Goal: Task Accomplishment & Management: Manage account settings

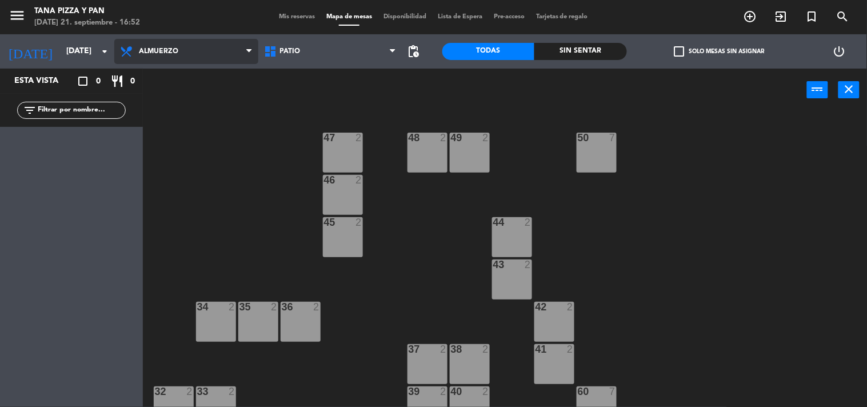
click at [175, 41] on span "Almuerzo" at bounding box center [186, 51] width 144 height 25
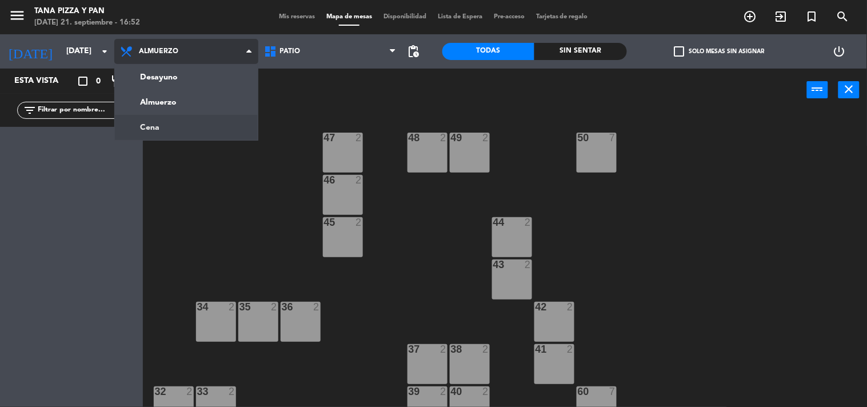
click at [176, 127] on ng-component "menu Tana Pizza y Pan domingo 21. septiembre - 16:52 Mis reservas Mapa de mesas…" at bounding box center [433, 203] width 867 height 407
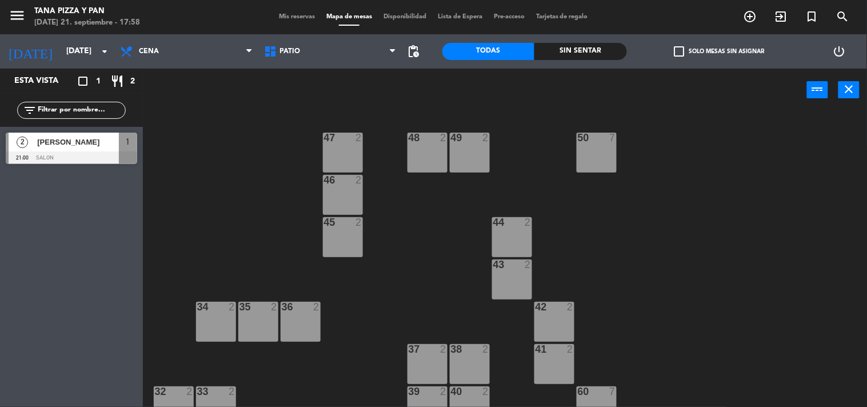
click at [296, 18] on span "Mis reservas" at bounding box center [296, 17] width 47 height 6
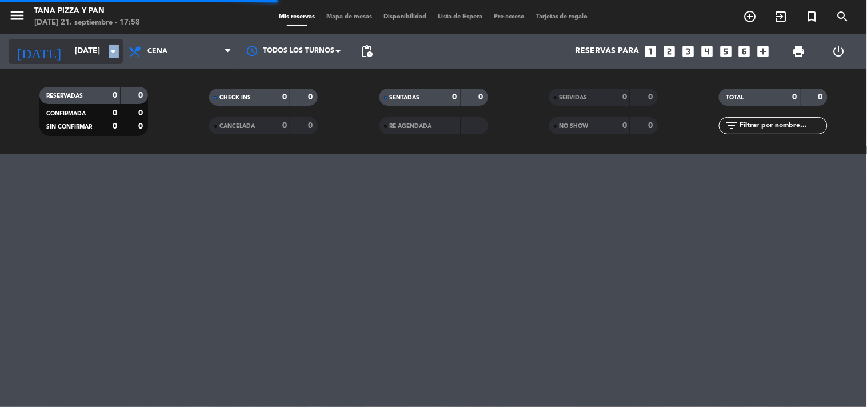
drag, startPoint x: 109, startPoint y: 50, endPoint x: 119, endPoint y: 58, distance: 12.2
click at [119, 58] on icon "arrow_drop_down" at bounding box center [113, 52] width 14 height 14
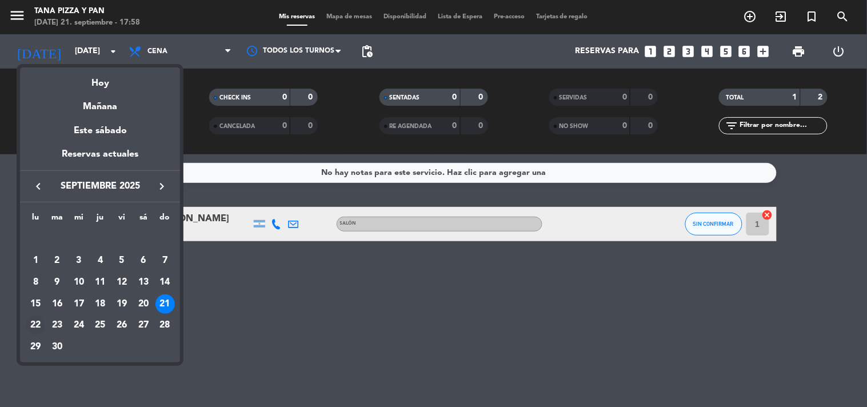
click at [36, 323] on div "22" at bounding box center [35, 324] width 19 height 19
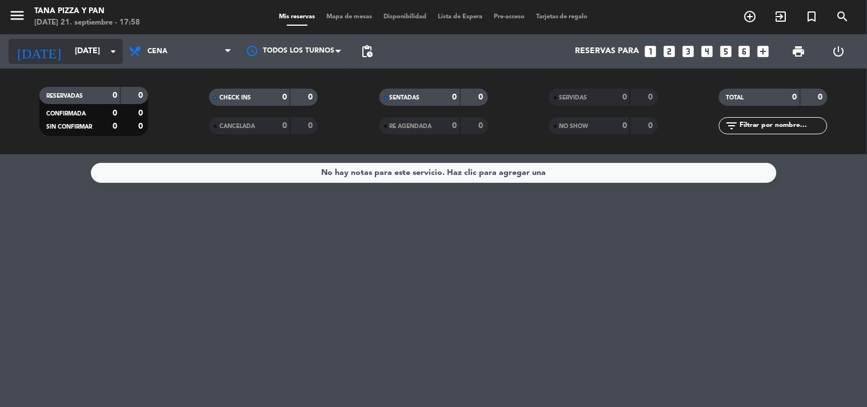
click at [94, 59] on input "lun. 22 sep." at bounding box center [123, 51] width 109 height 21
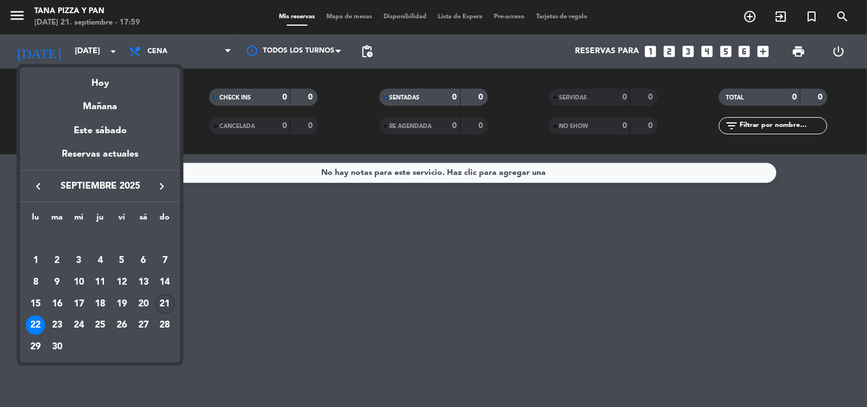
click at [162, 298] on div "21" at bounding box center [164, 303] width 19 height 19
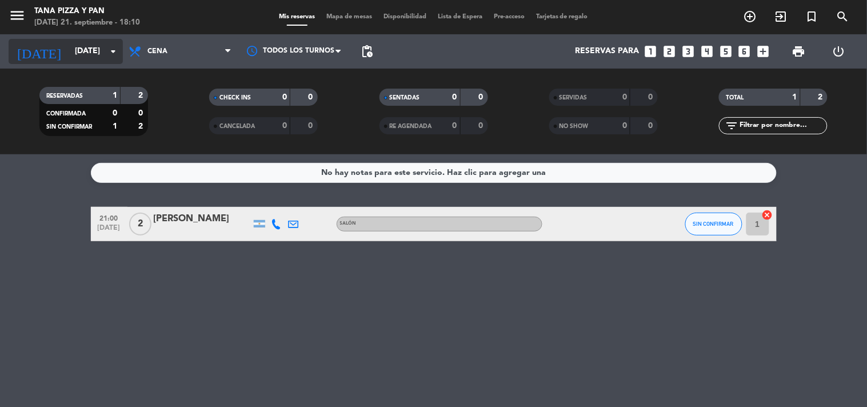
click at [100, 58] on input "dom. [DATE]" at bounding box center [123, 51] width 109 height 21
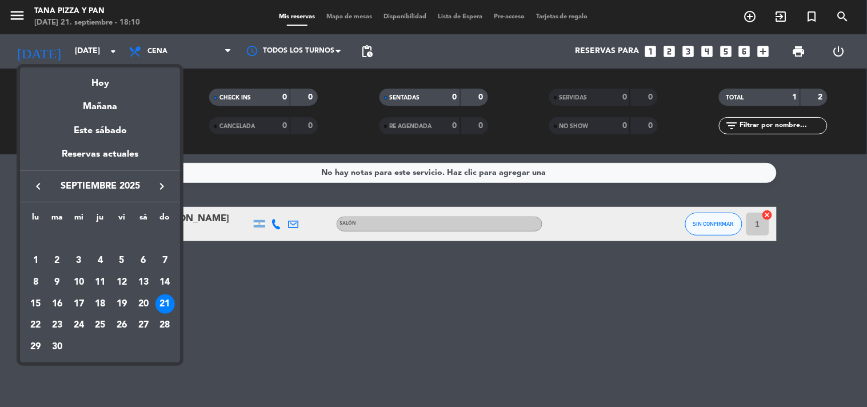
click at [33, 322] on div "22" at bounding box center [35, 324] width 19 height 19
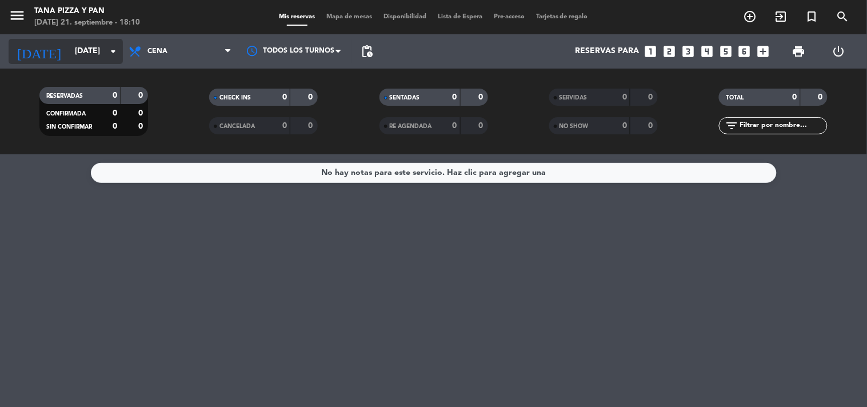
click at [105, 52] on input "lun. 22 sep." at bounding box center [123, 51] width 109 height 21
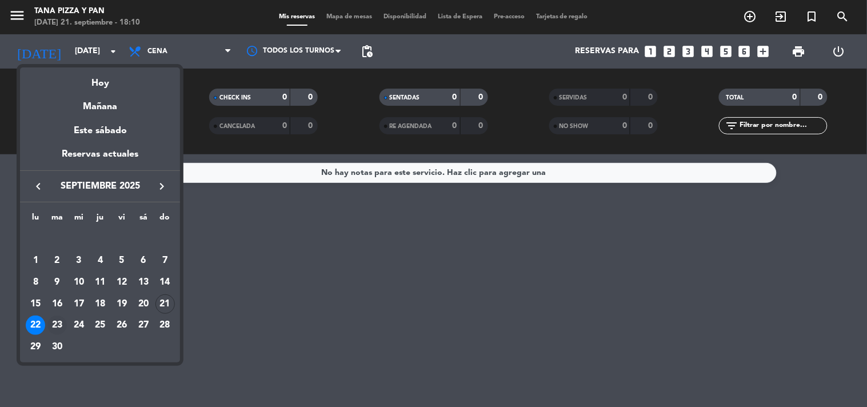
click at [59, 324] on div "23" at bounding box center [56, 324] width 19 height 19
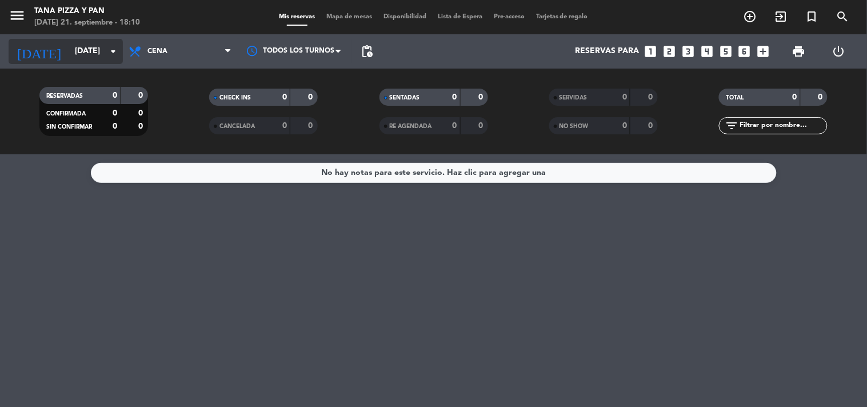
click at [74, 55] on input "mar. 23 sep." at bounding box center [123, 51] width 109 height 21
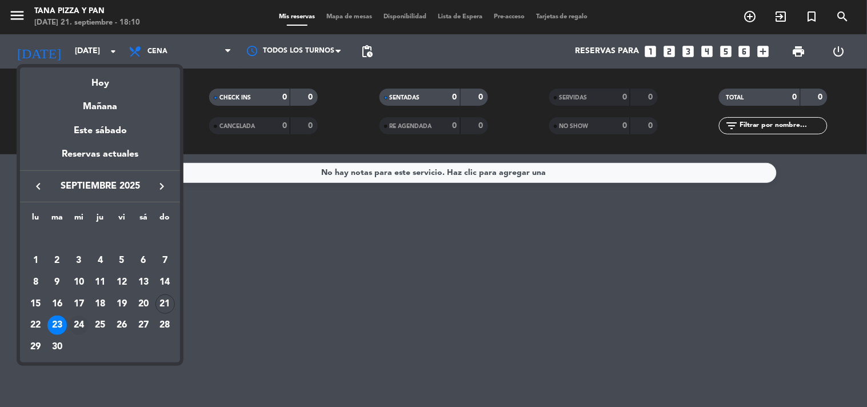
click at [78, 321] on div "24" at bounding box center [78, 324] width 19 height 19
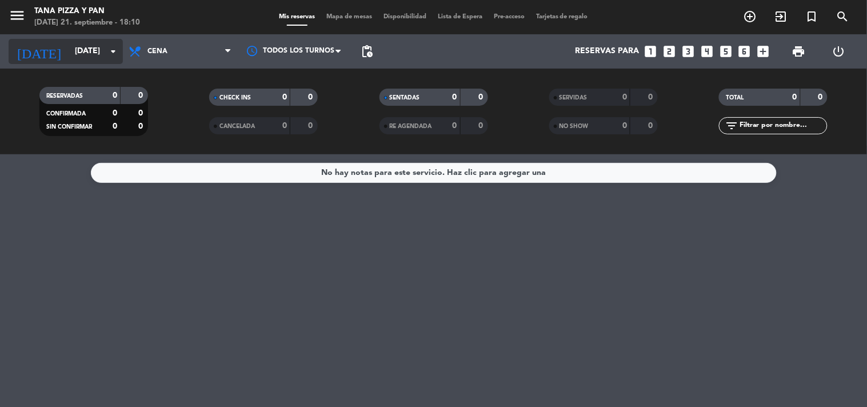
click at [103, 42] on input "mié. 24 sep." at bounding box center [123, 51] width 109 height 21
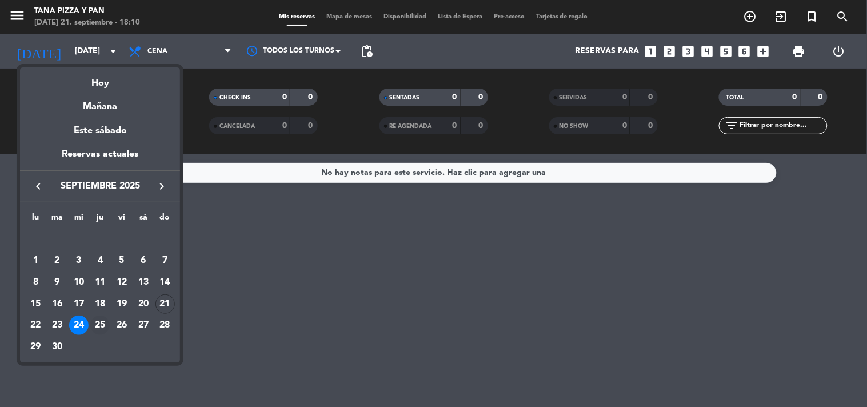
click at [98, 317] on div "25" at bounding box center [99, 324] width 19 height 19
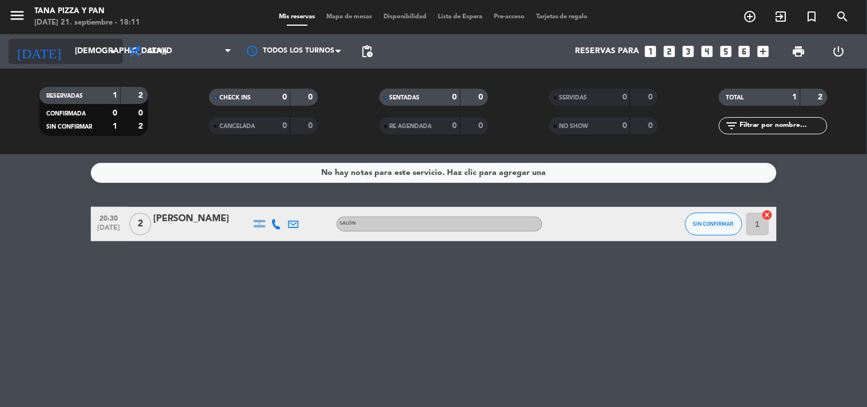
click at [112, 57] on icon "arrow_drop_down" at bounding box center [113, 52] width 14 height 14
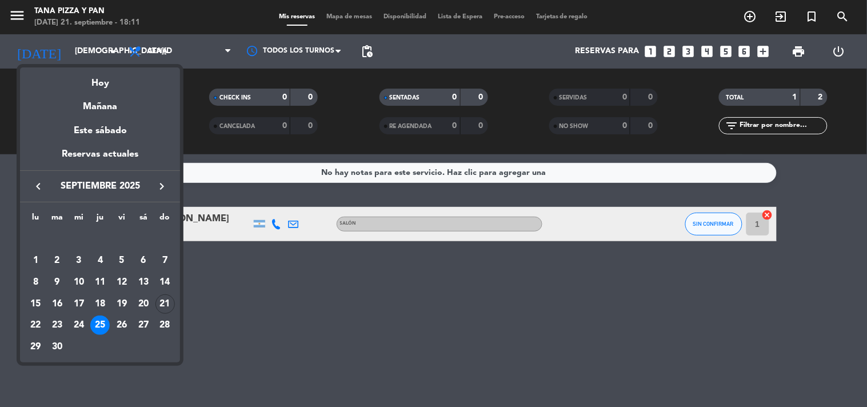
click at [123, 321] on div "26" at bounding box center [121, 324] width 19 height 19
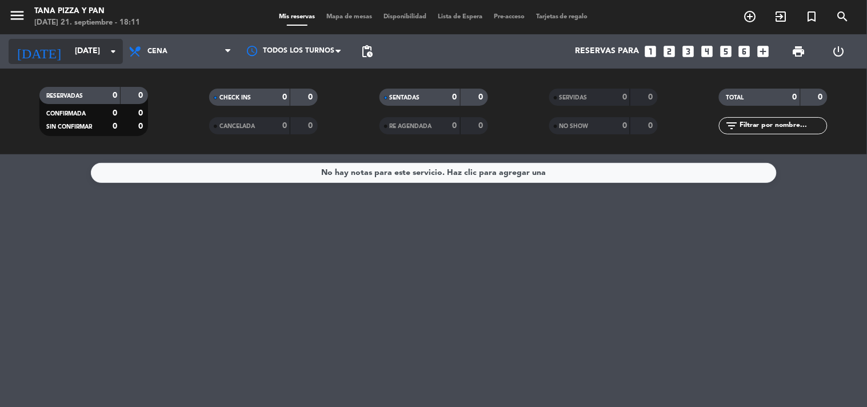
click at [110, 54] on icon "arrow_drop_down" at bounding box center [113, 52] width 14 height 14
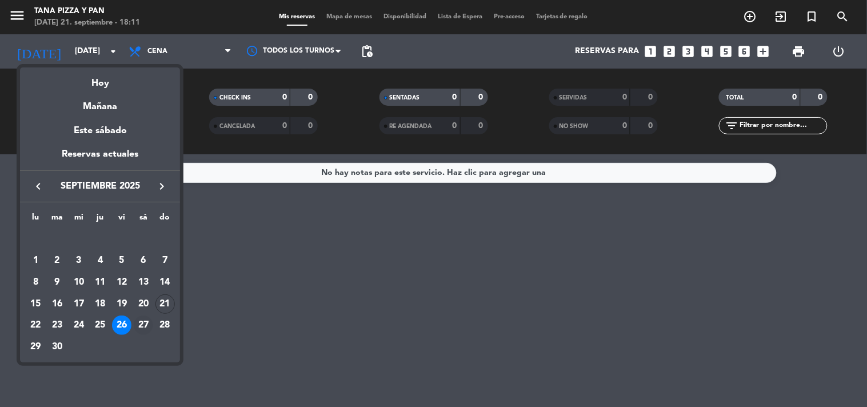
click at [140, 323] on div "27" at bounding box center [143, 324] width 19 height 19
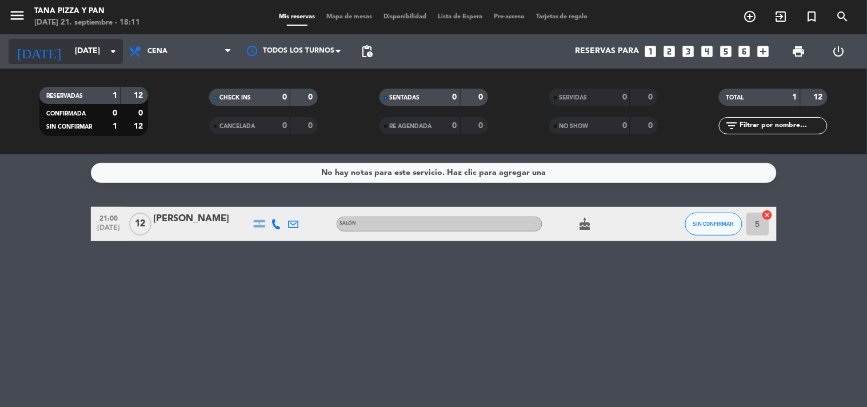
click at [113, 50] on icon "arrow_drop_down" at bounding box center [113, 52] width 14 height 14
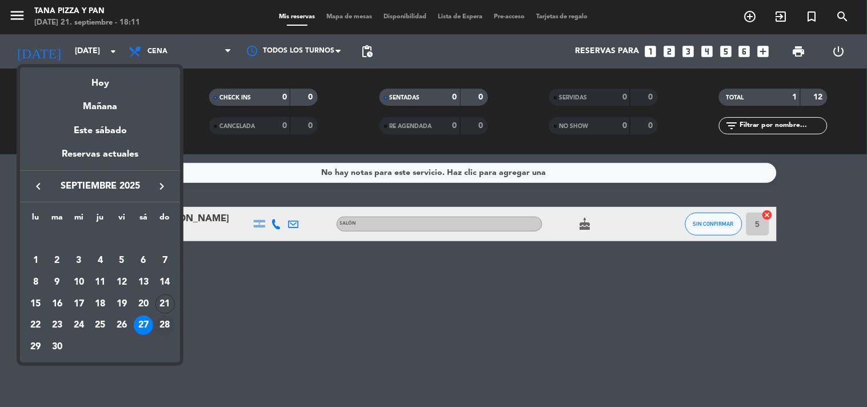
click at [158, 326] on div "28" at bounding box center [164, 324] width 19 height 19
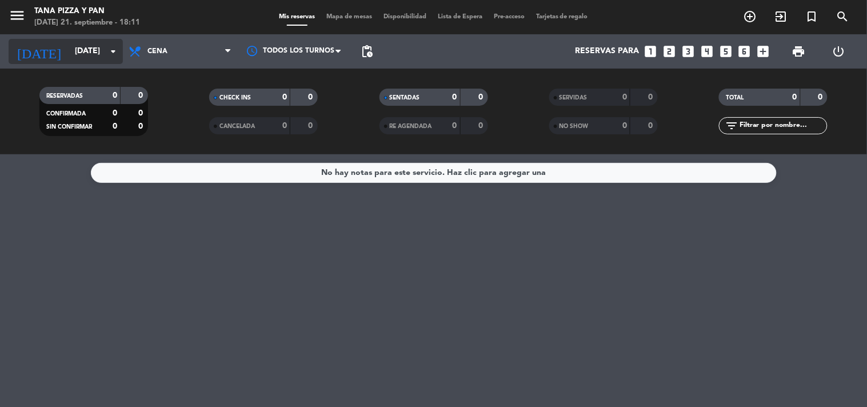
click at [94, 42] on input "dom. 28 sep." at bounding box center [123, 51] width 109 height 21
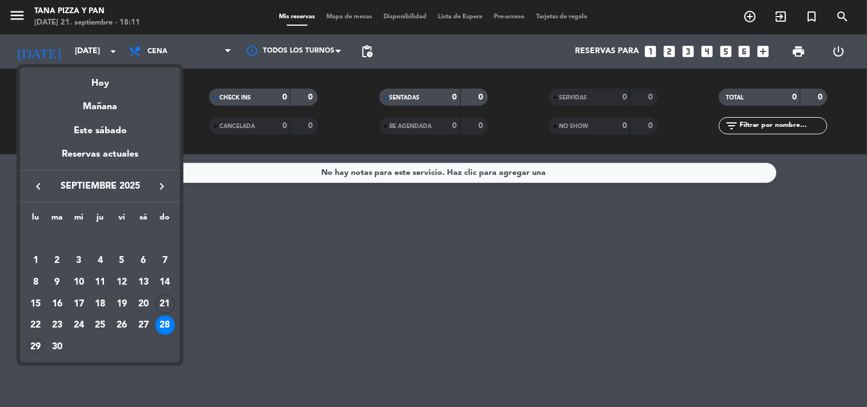
click at [38, 350] on div "29" at bounding box center [35, 346] width 19 height 19
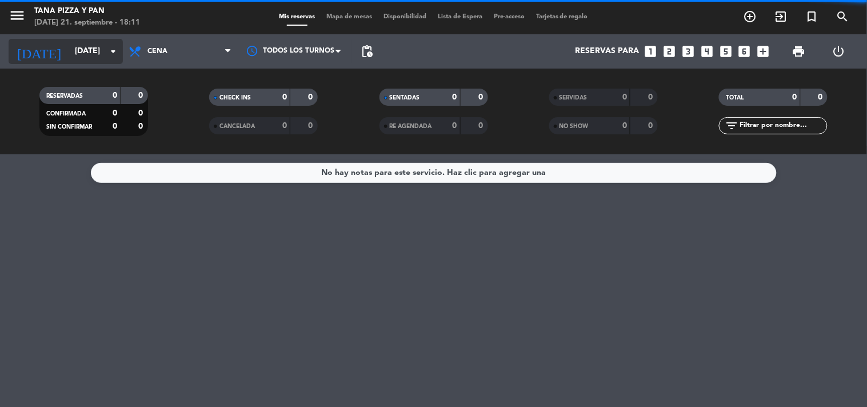
click at [83, 55] on input "lun. 29 sep." at bounding box center [123, 51] width 109 height 21
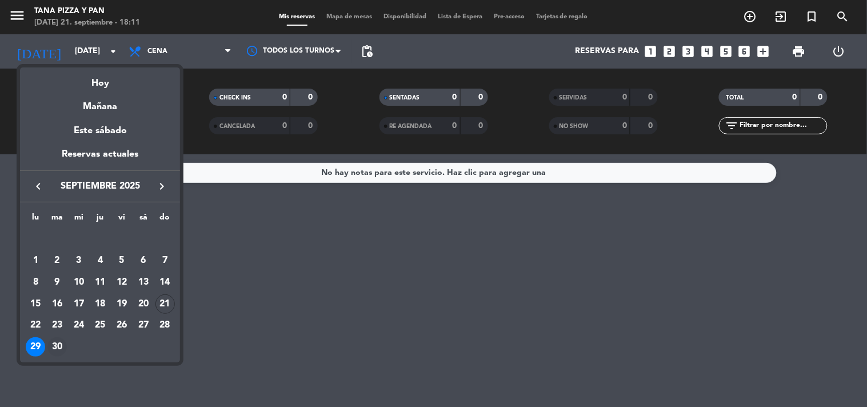
click at [62, 349] on div "30" at bounding box center [56, 346] width 19 height 19
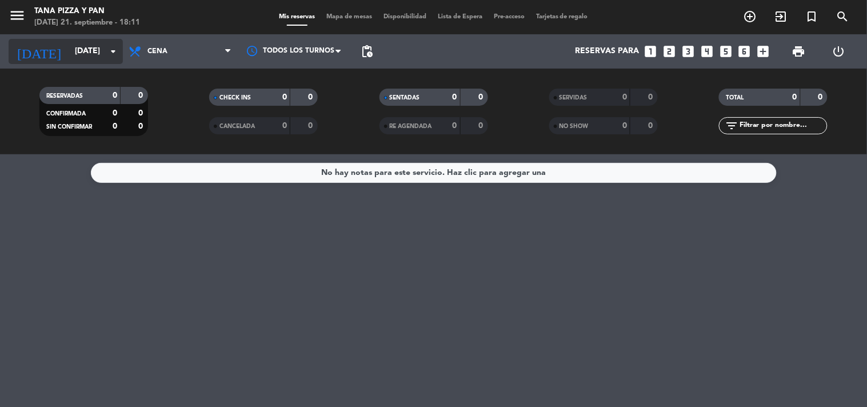
click at [102, 55] on input "mar. 30 sep." at bounding box center [123, 51] width 109 height 21
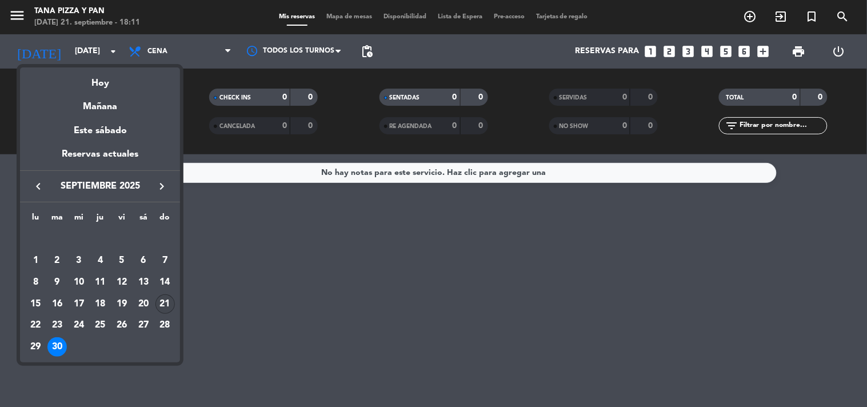
click at [172, 300] on div "21" at bounding box center [164, 303] width 19 height 19
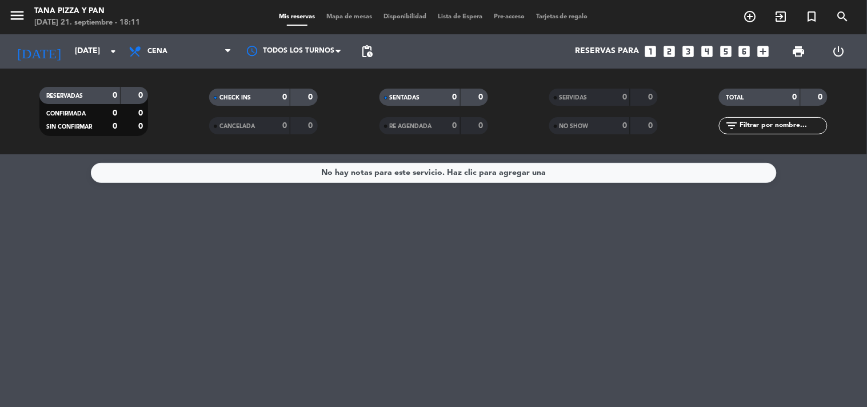
type input "dom. [DATE]"
